Goal: Communication & Community: Answer question/provide support

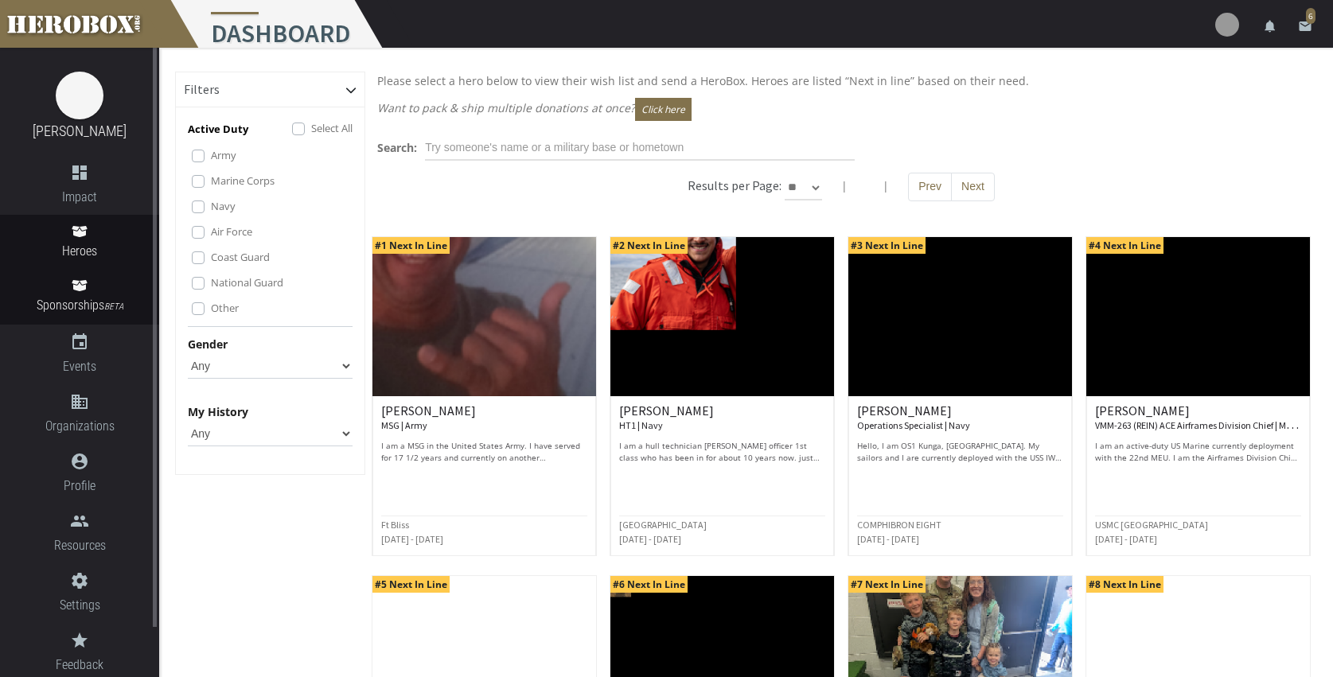
click at [80, 279] on link "Sponsorships BETA" at bounding box center [79, 297] width 159 height 56
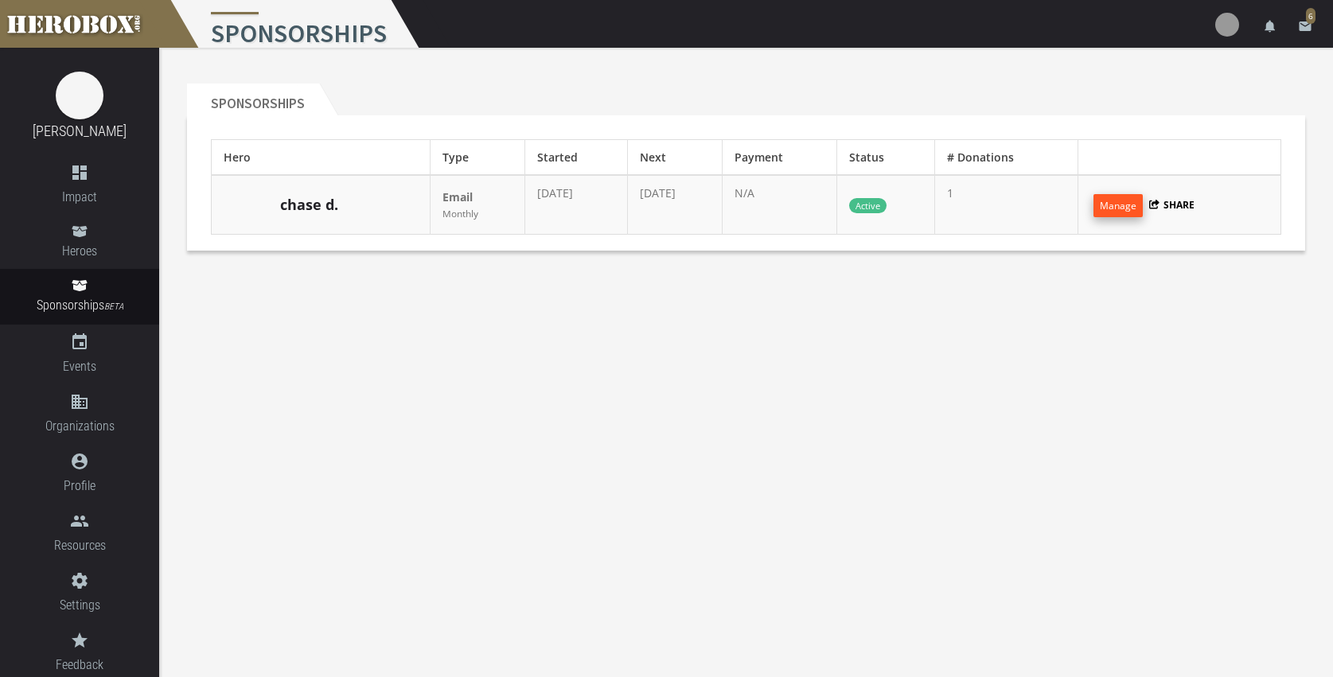
click at [1125, 209] on button "Manage" at bounding box center [1118, 205] width 49 height 23
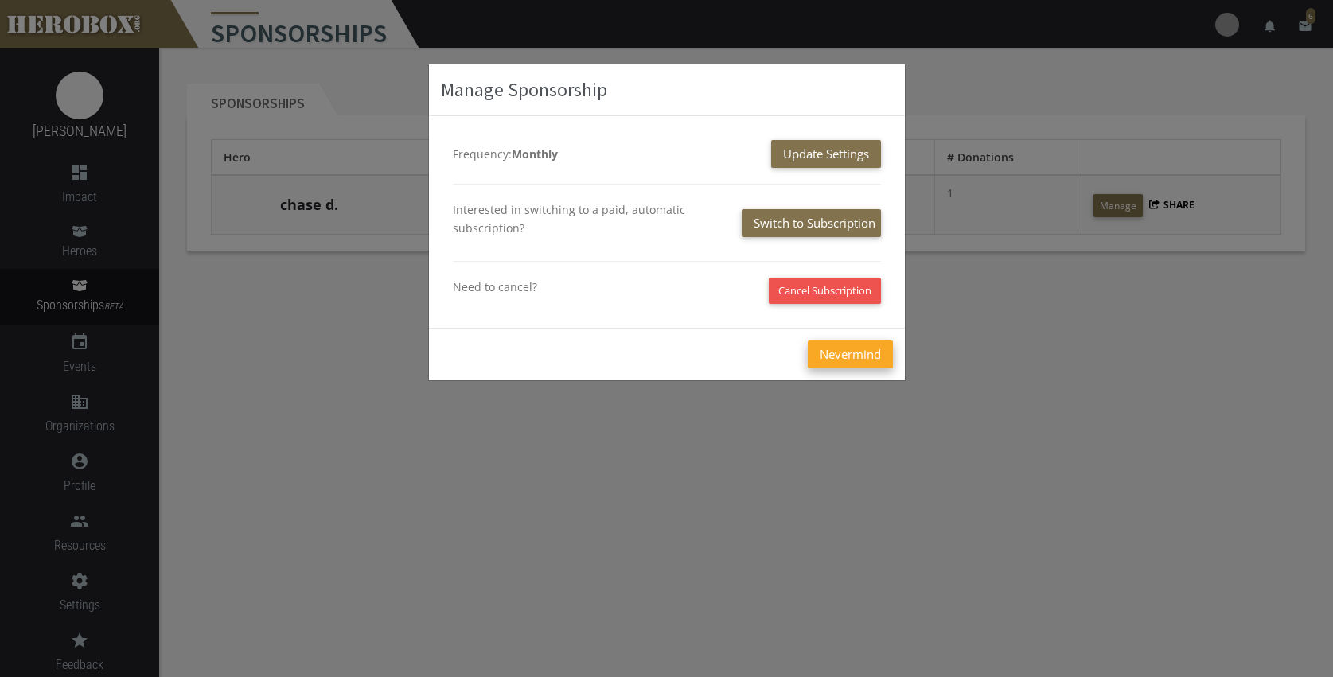
click at [861, 355] on button "Nevermind" at bounding box center [850, 355] width 85 height 28
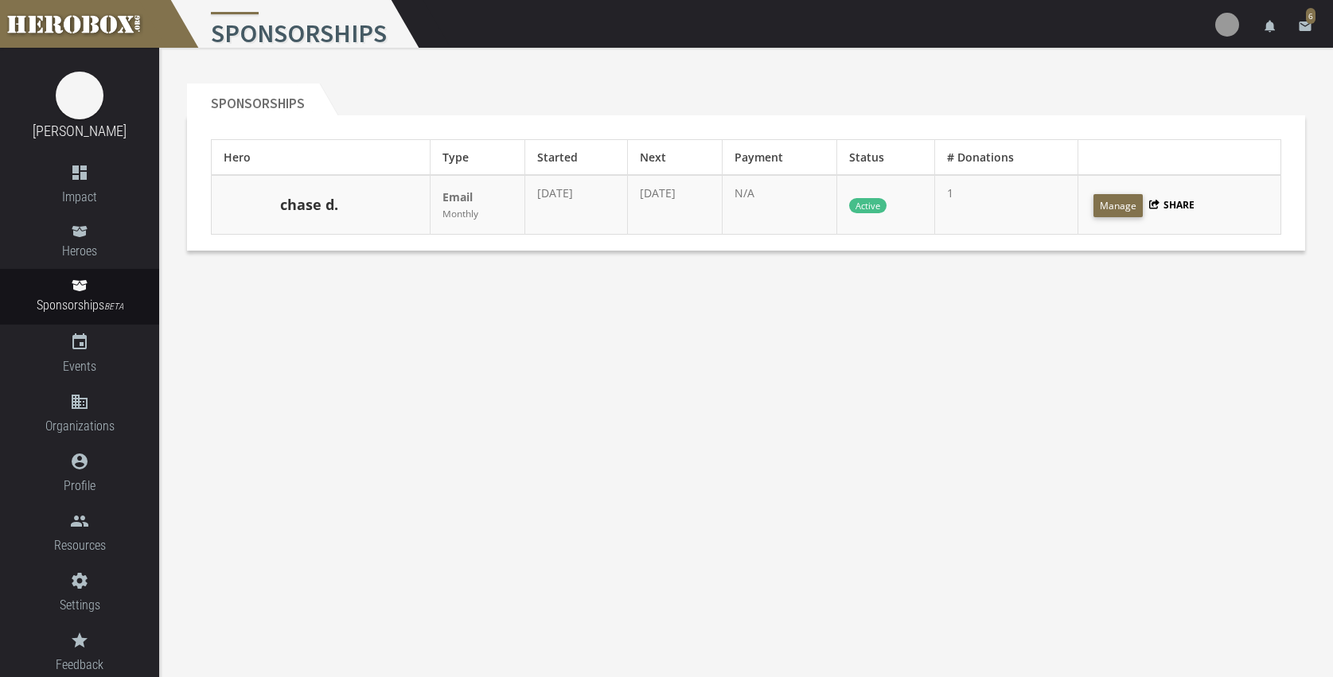
click at [316, 205] on link "chase d." at bounding box center [309, 205] width 58 height 21
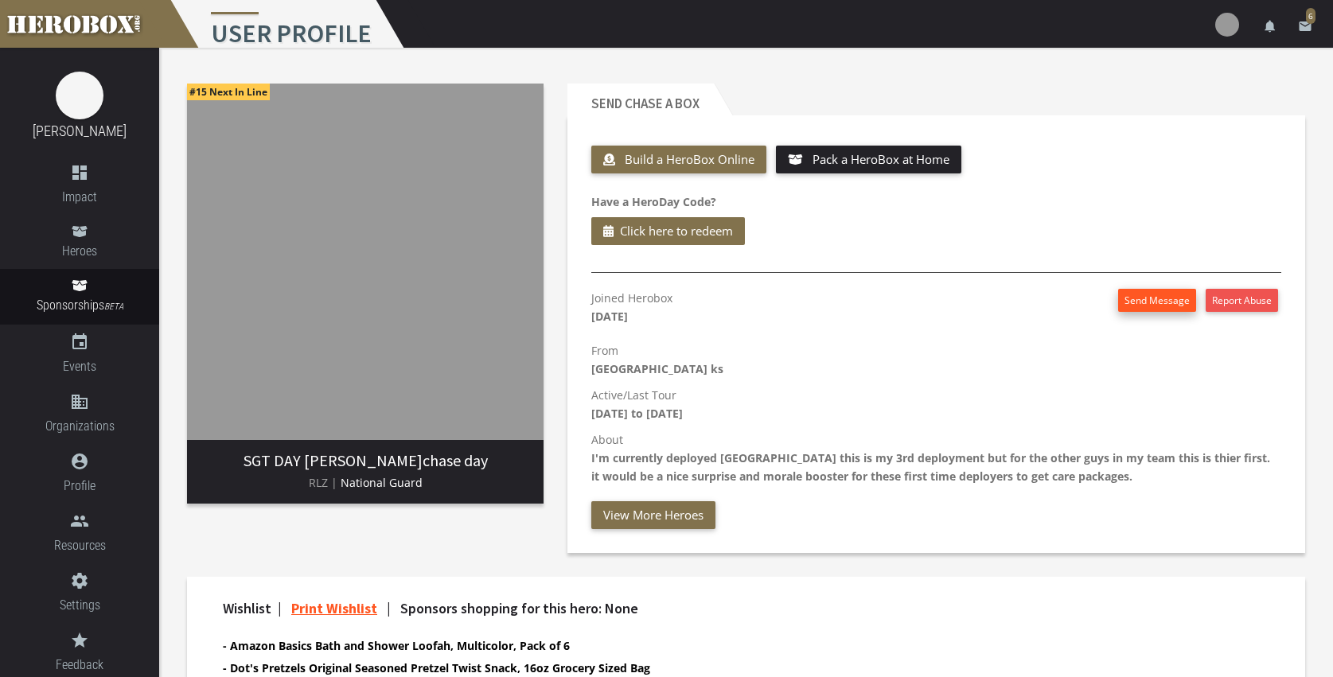
click at [1148, 303] on button "Send Message" at bounding box center [1157, 300] width 78 height 23
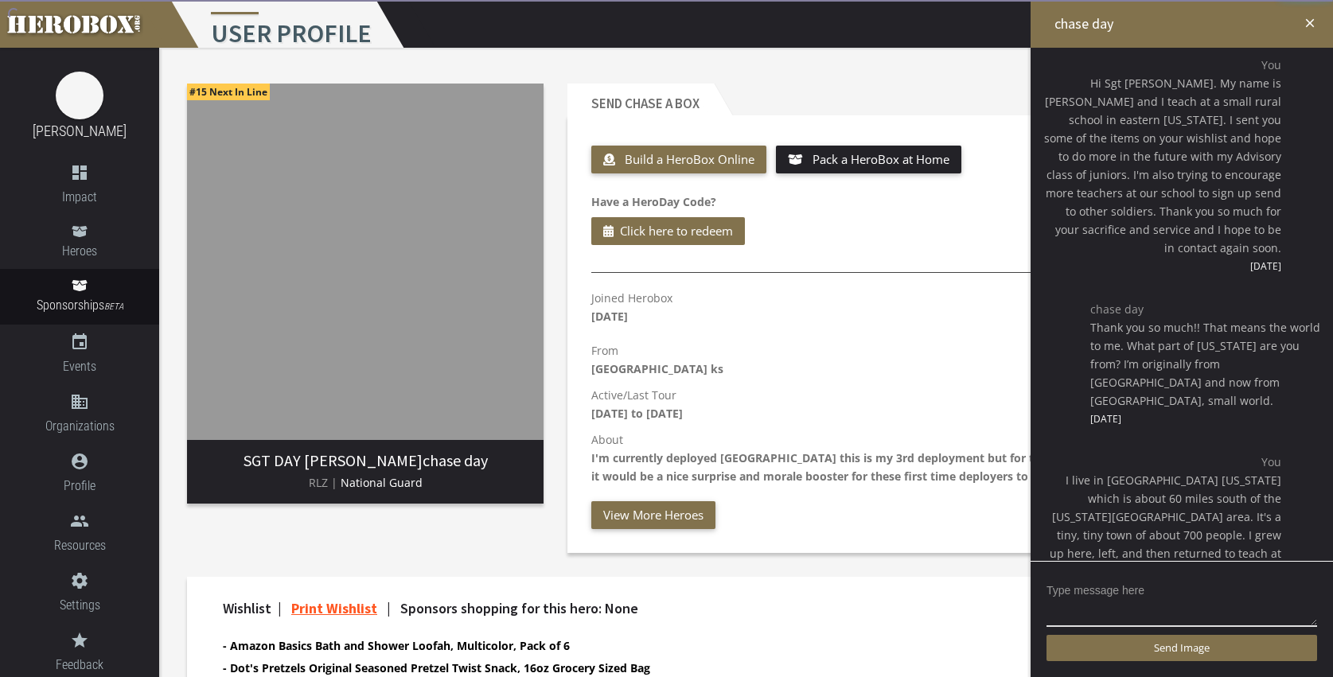
scroll to position [2044, 0]
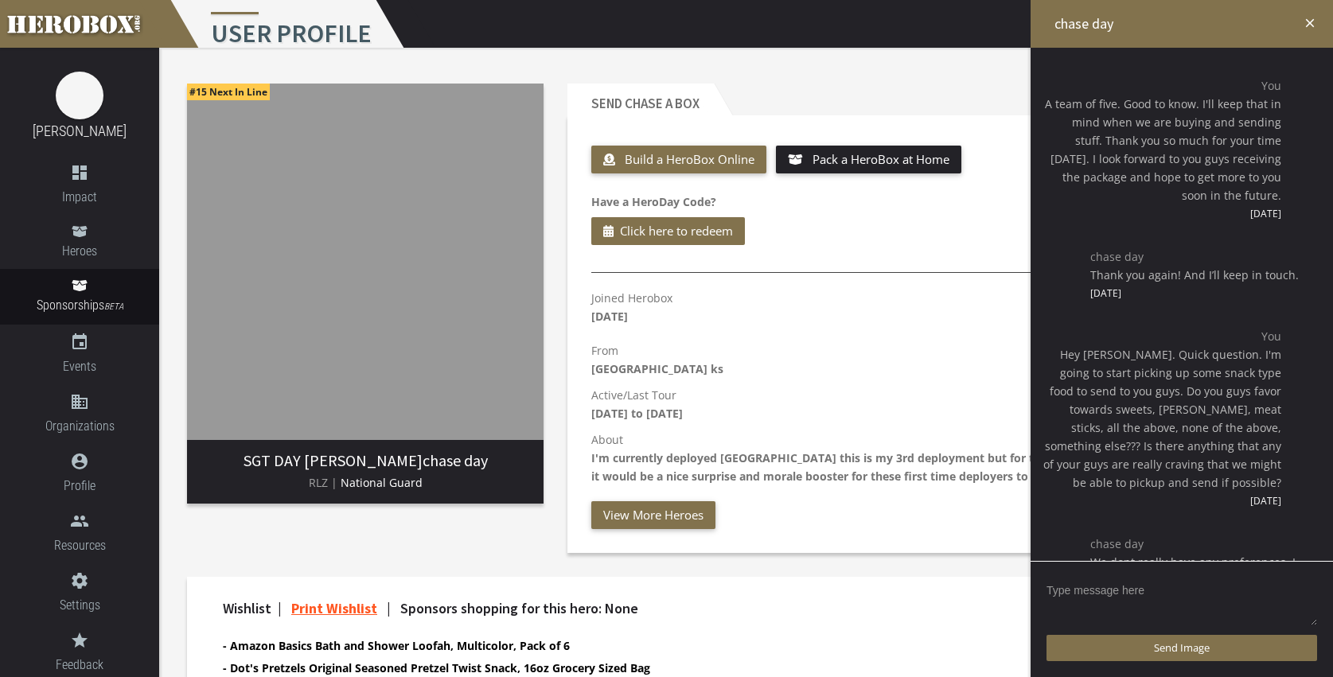
click at [1137, 593] on textarea at bounding box center [1182, 602] width 271 height 49
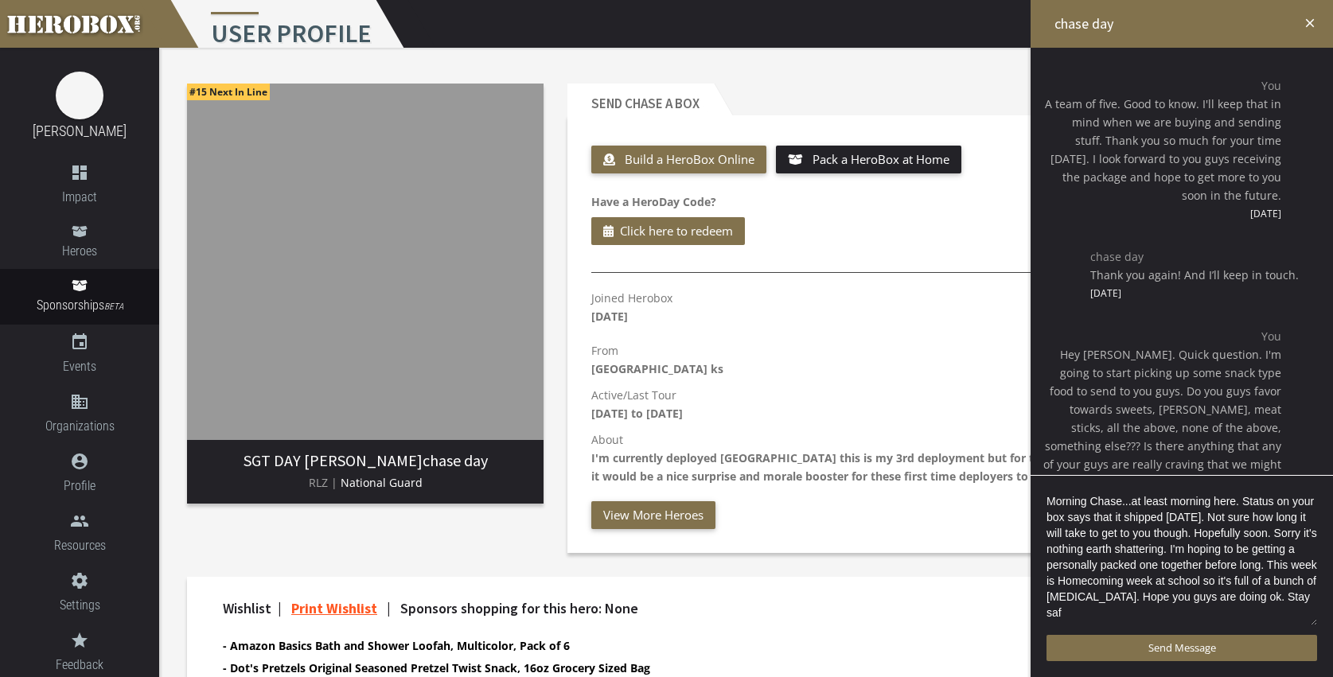
scroll to position [3, 0]
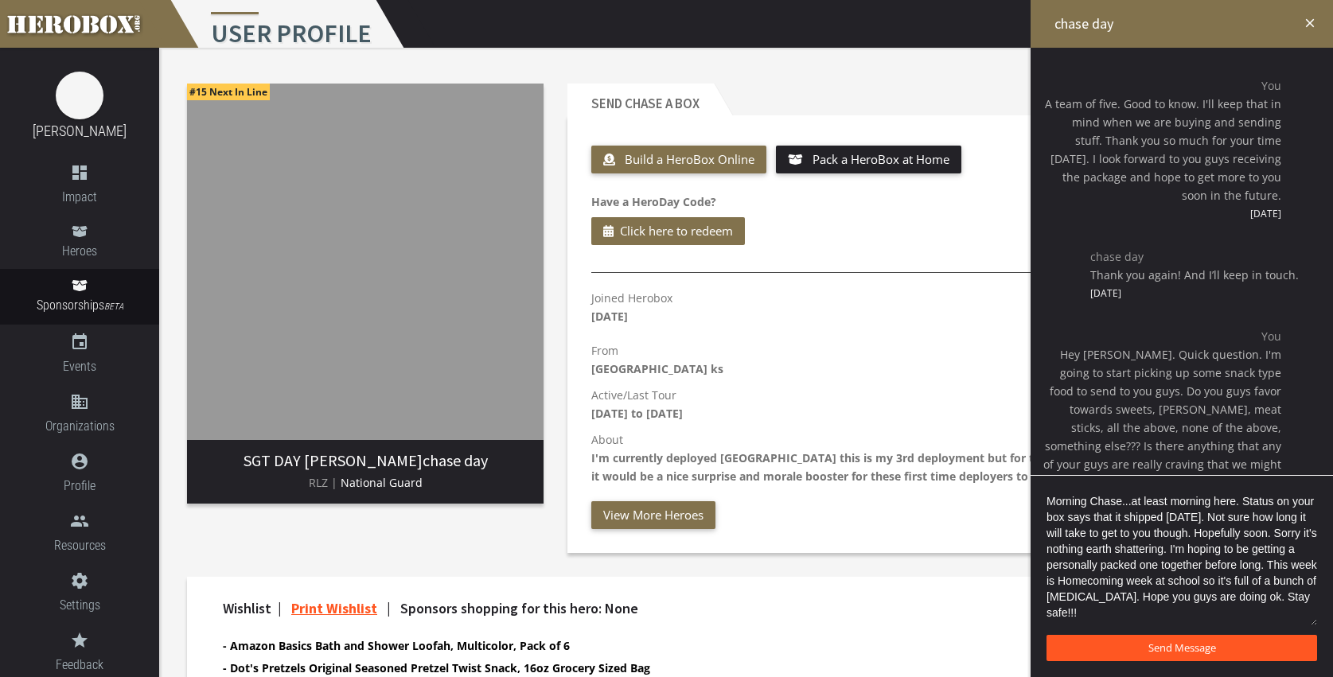
type textarea "Morning Chase...at least morning here. Status on your box says that it shipped …"
click at [1161, 643] on span "Send Message" at bounding box center [1183, 648] width 68 height 14
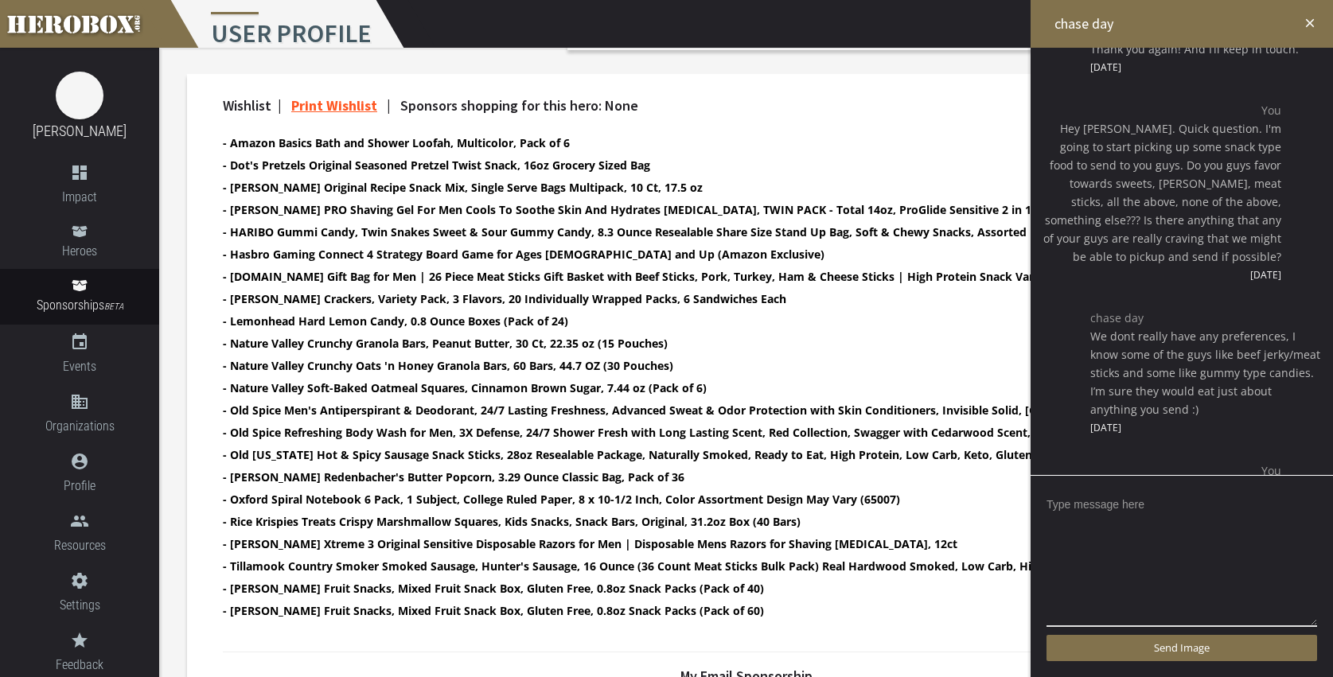
scroll to position [503, 0]
click at [1324, 22] on h2 "chase day" at bounding box center [1182, 24] width 303 height 48
click at [1309, 23] on icon "close" at bounding box center [1310, 23] width 14 height 14
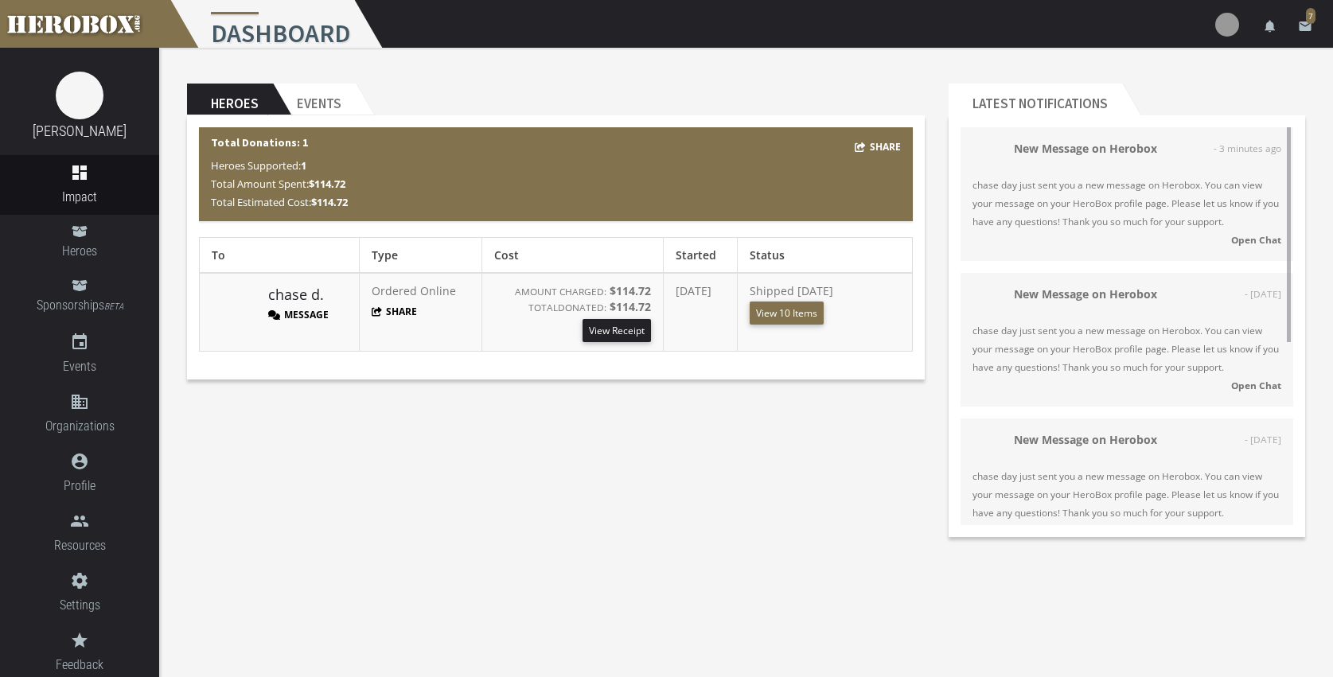
click at [1251, 244] on strong "Open Chat" at bounding box center [1257, 239] width 50 height 13
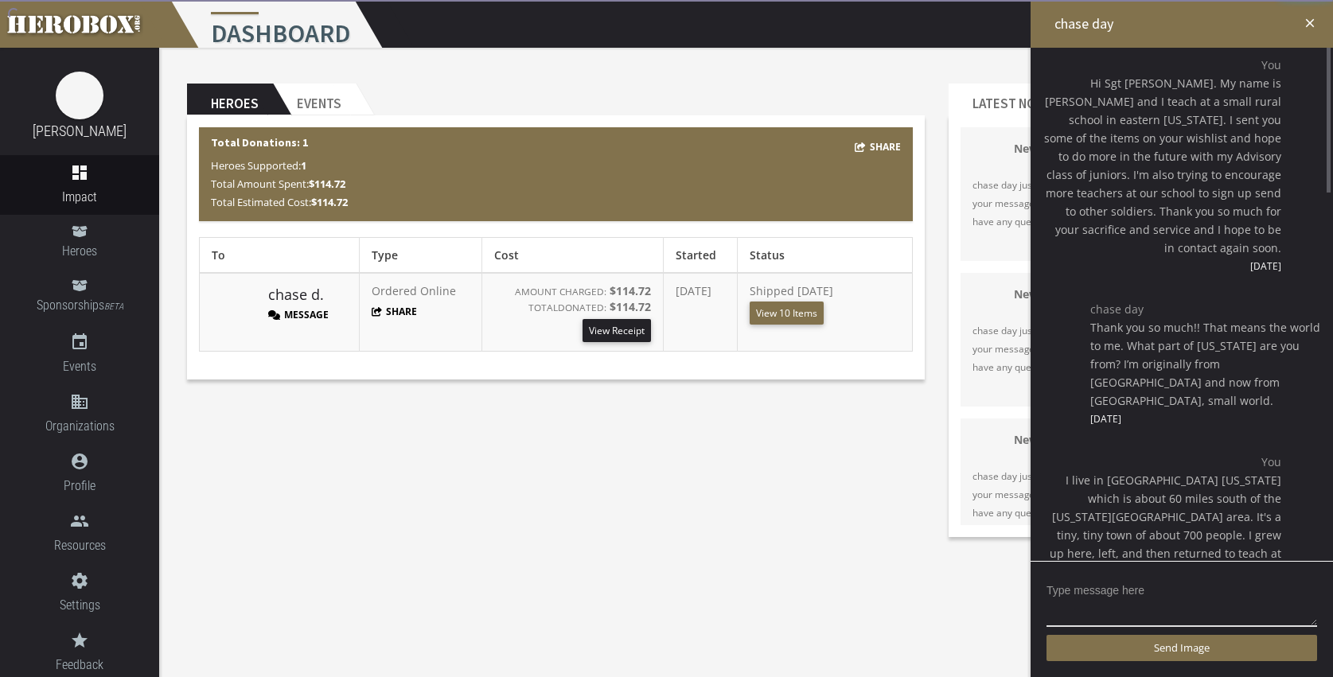
scroll to position [2478, 0]
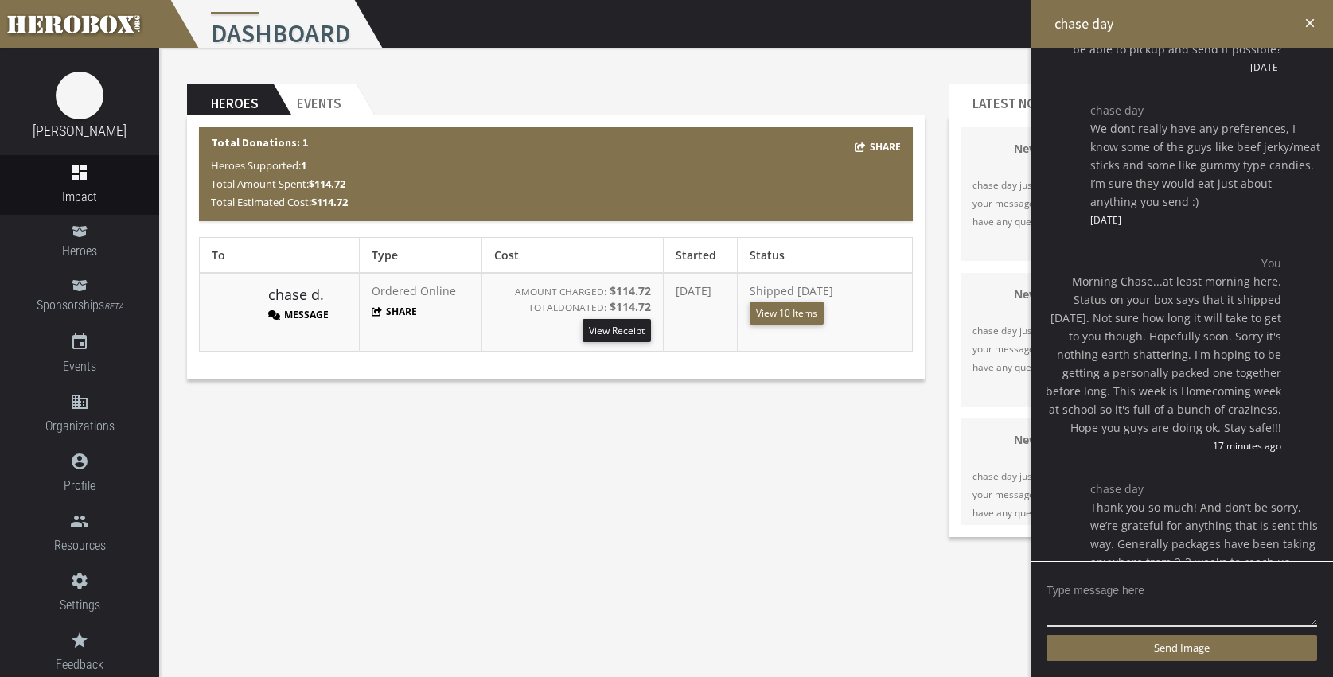
click at [752, 77] on div "Heroes Events Share Total Donations: 1 Heroes Supported: 1 Total Amount Spent: …" at bounding box center [556, 232] width 762 height 320
click at [669, 509] on div "Heroes Events Share Total Donations: 1 Heroes Supported: 1 Total Amount Spent: …" at bounding box center [746, 299] width 1174 height 502
click at [1305, 23] on icon "close" at bounding box center [1310, 23] width 14 height 14
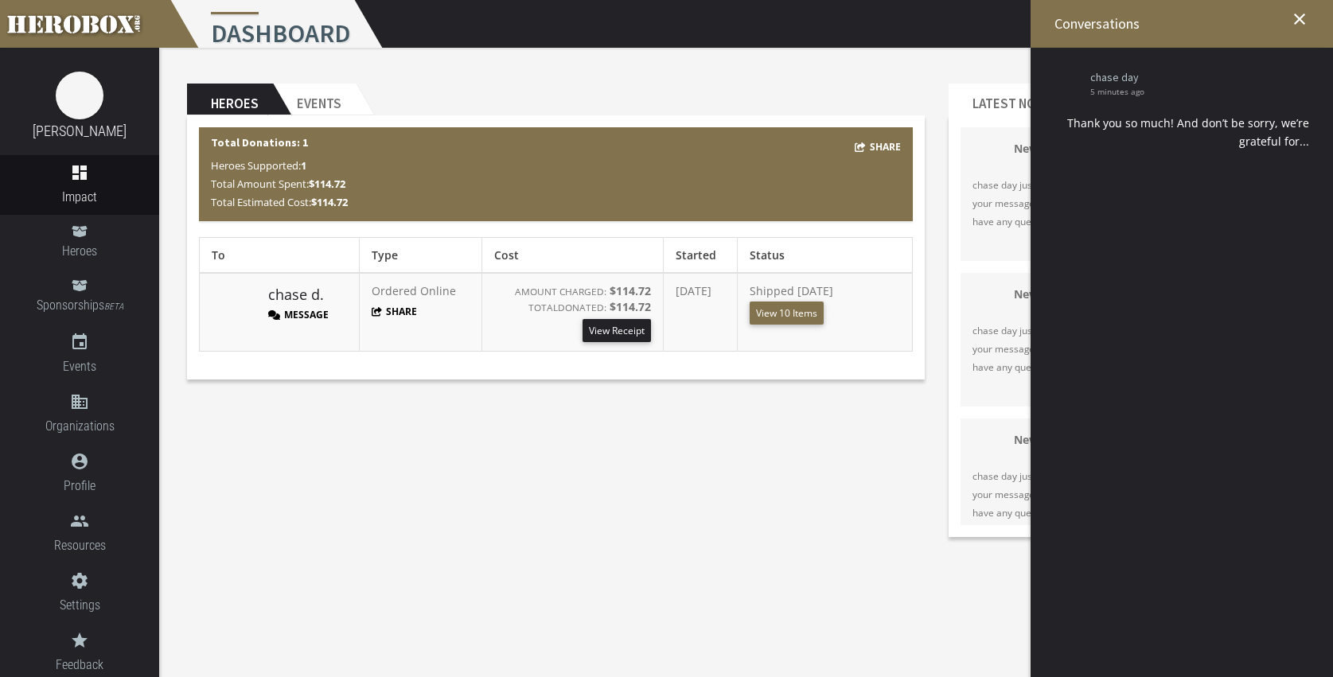
click at [1306, 18] on icon "close" at bounding box center [1299, 19] width 19 height 19
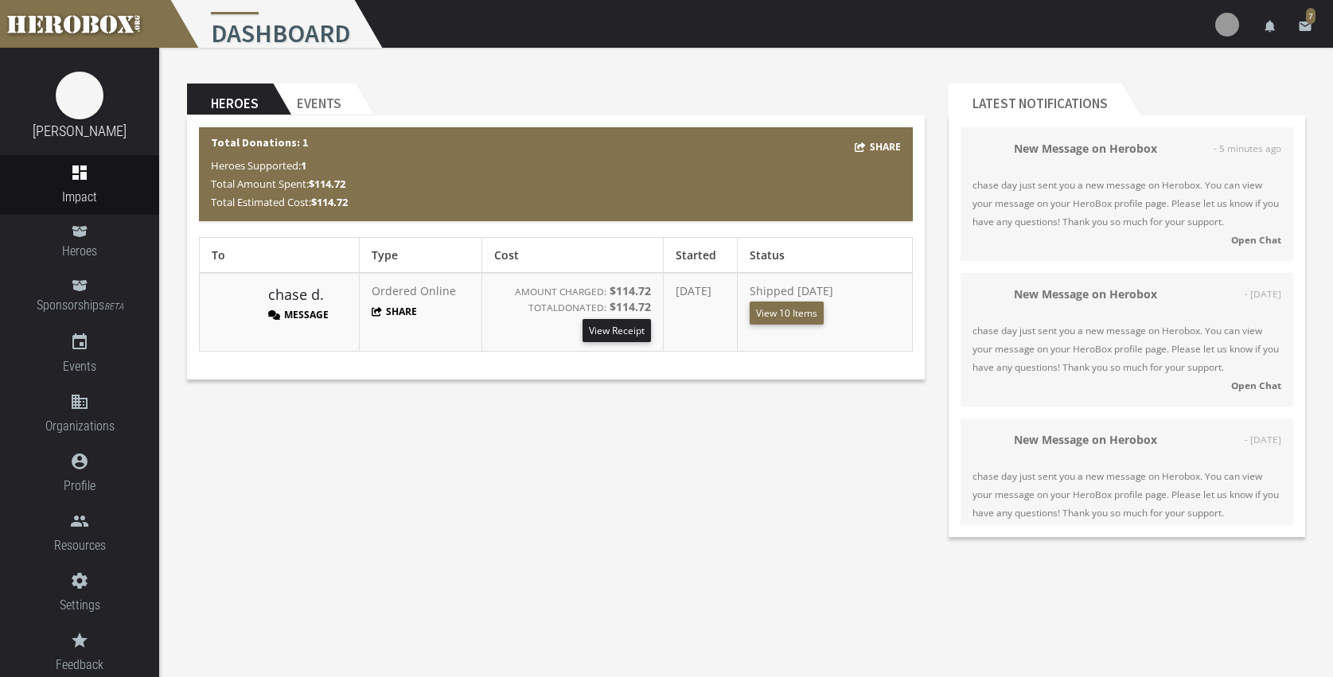
click at [743, 92] on header "Heroes Events" at bounding box center [556, 100] width 738 height 32
click at [763, 451] on div "Heroes Events Share Total Donations: 1 Heroes Supported: 1 Total Amount Spent: …" at bounding box center [746, 299] width 1174 height 502
